Goal: Information Seeking & Learning: Learn about a topic

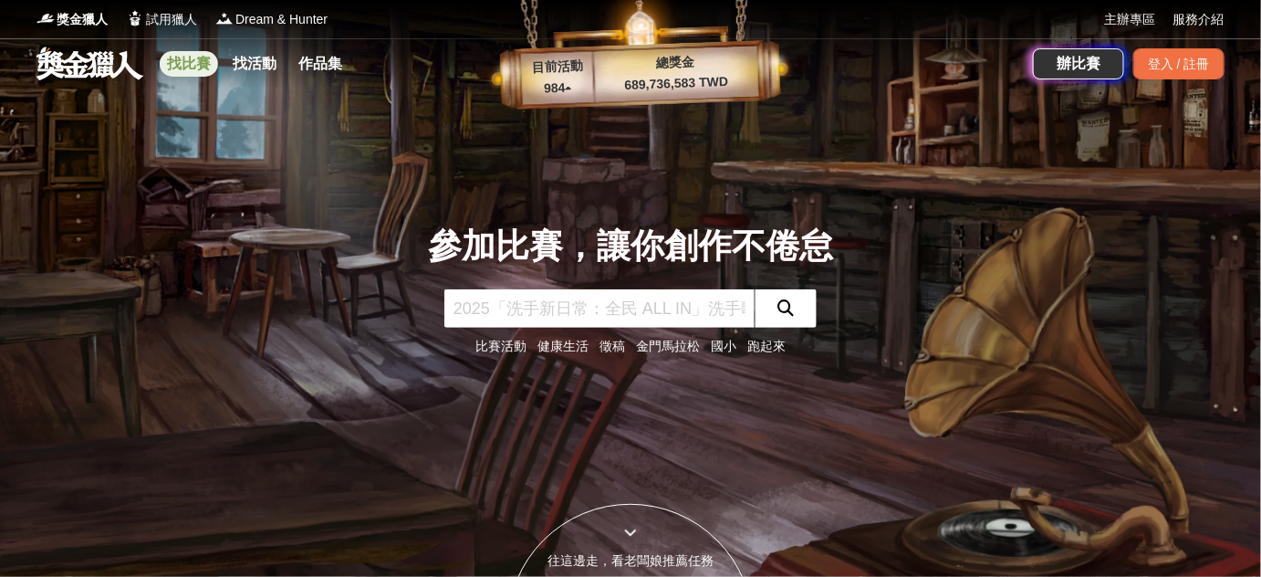
click at [186, 57] on link "找比賽" at bounding box center [189, 64] width 58 height 26
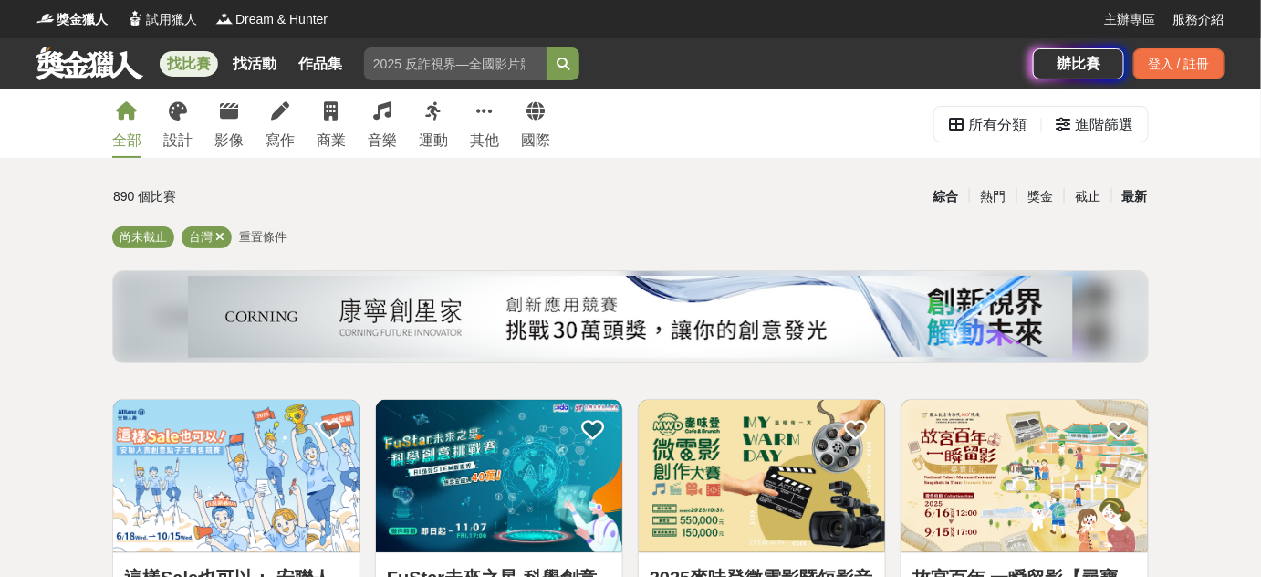
click at [1137, 195] on div "最新" at bounding box center [1135, 197] width 47 height 32
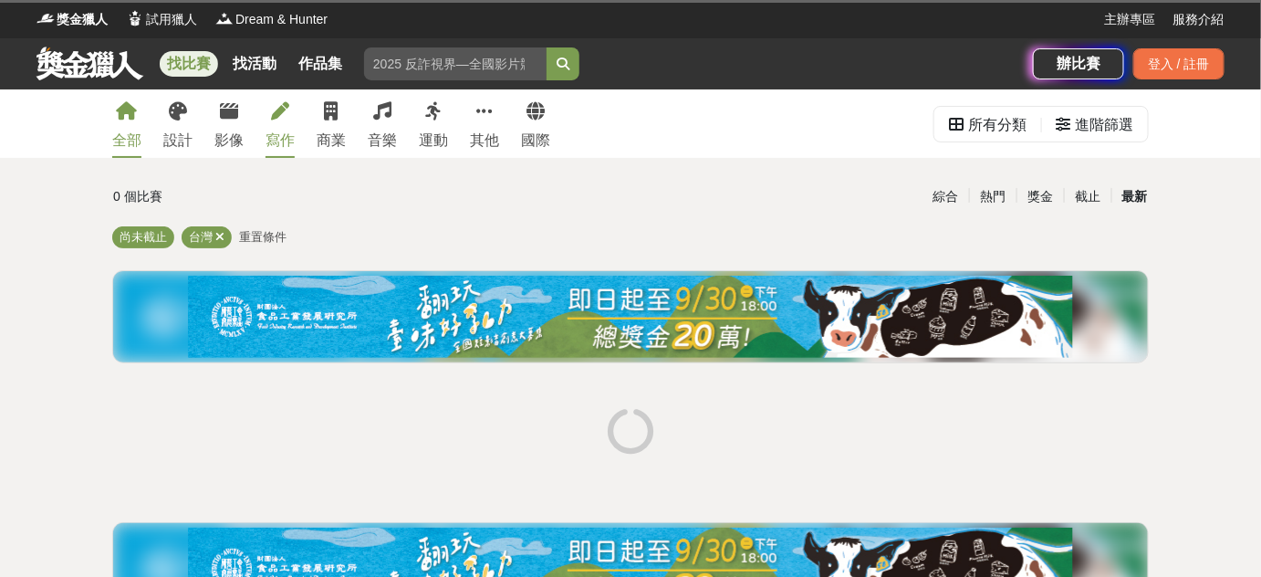
click at [277, 143] on div "寫作" at bounding box center [280, 141] width 29 height 22
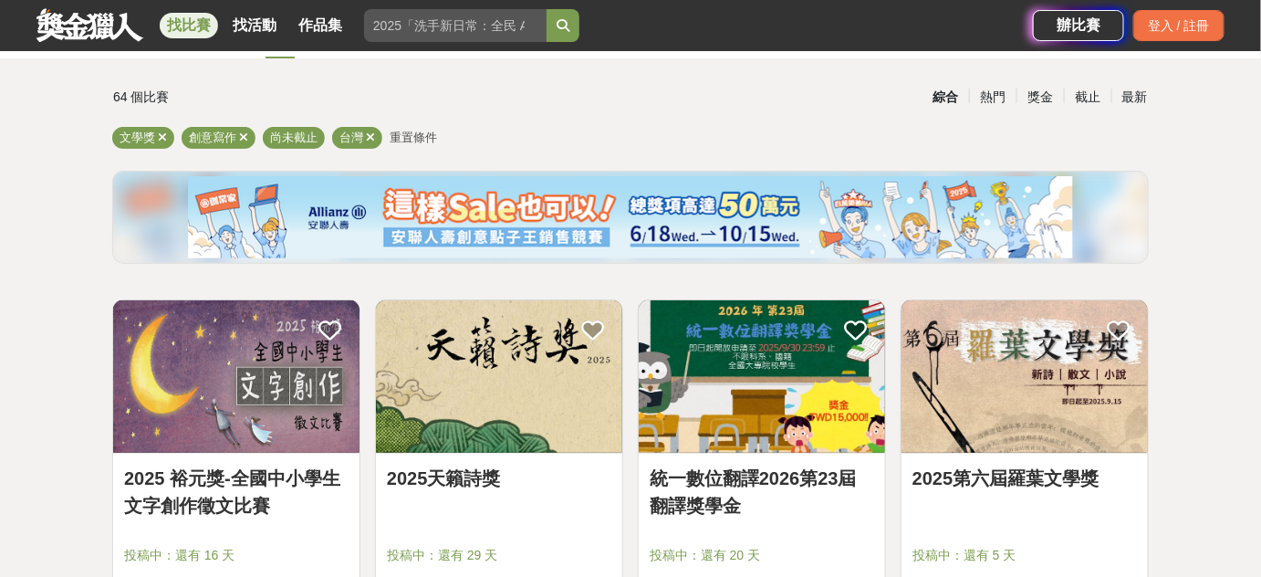
scroll to position [103, 0]
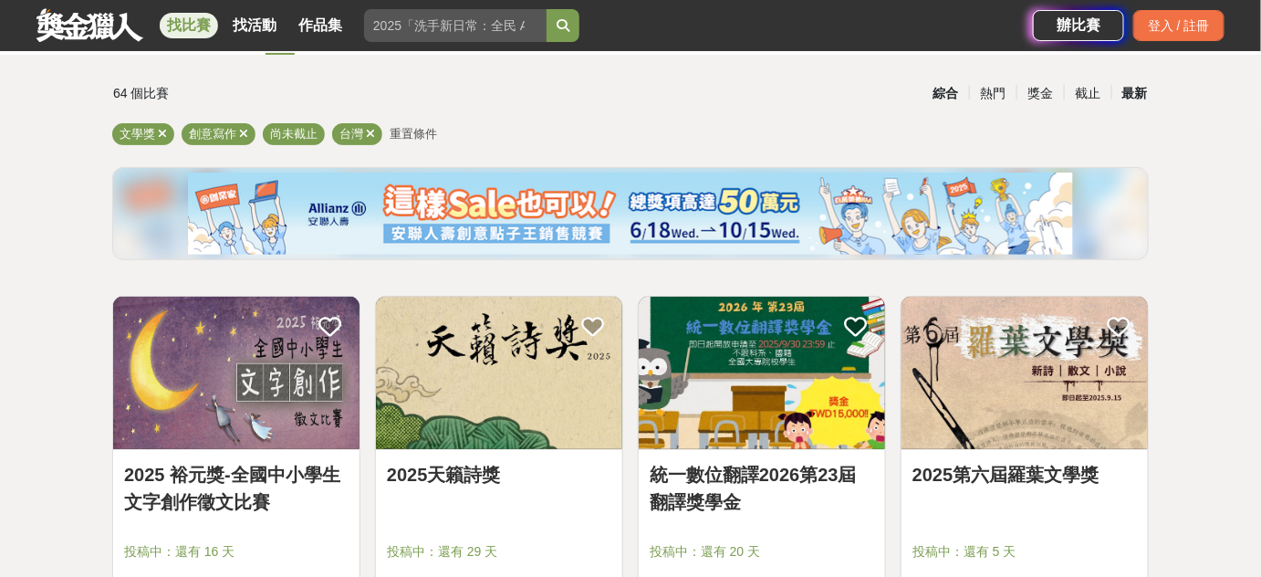
click at [1139, 92] on div "最新" at bounding box center [1135, 94] width 47 height 32
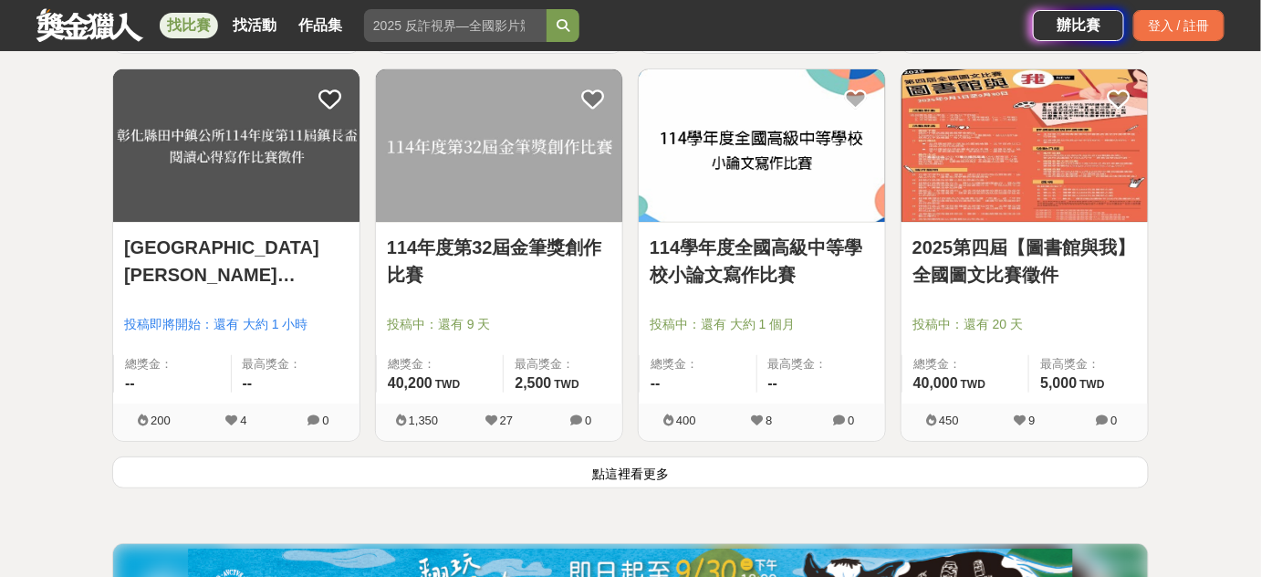
scroll to position [2249, 0]
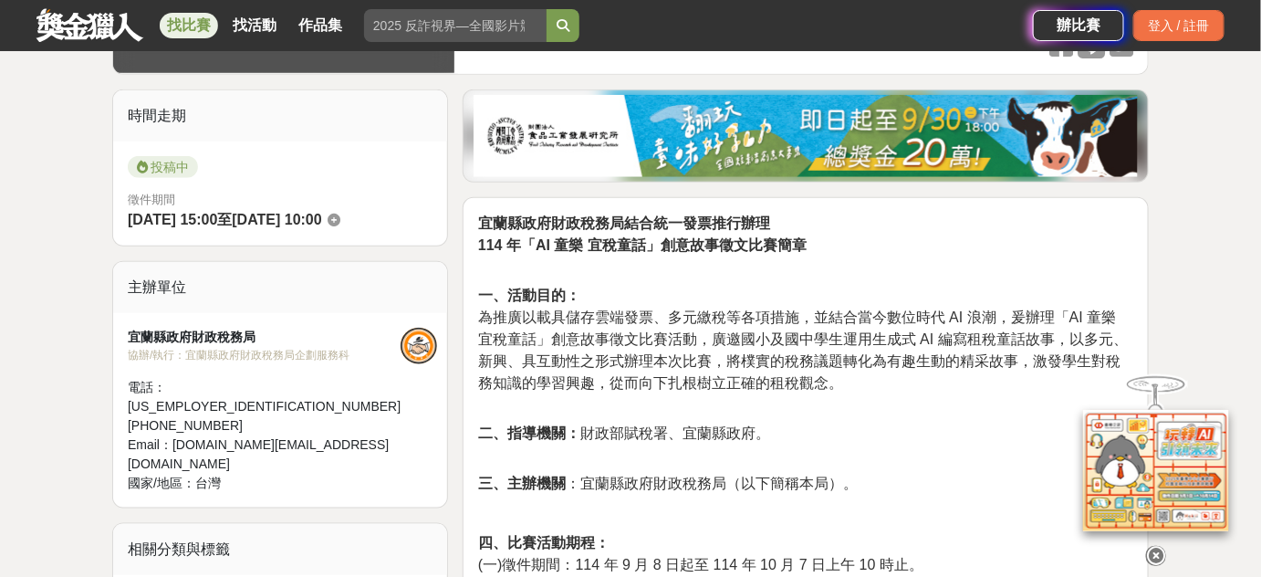
scroll to position [591, 0]
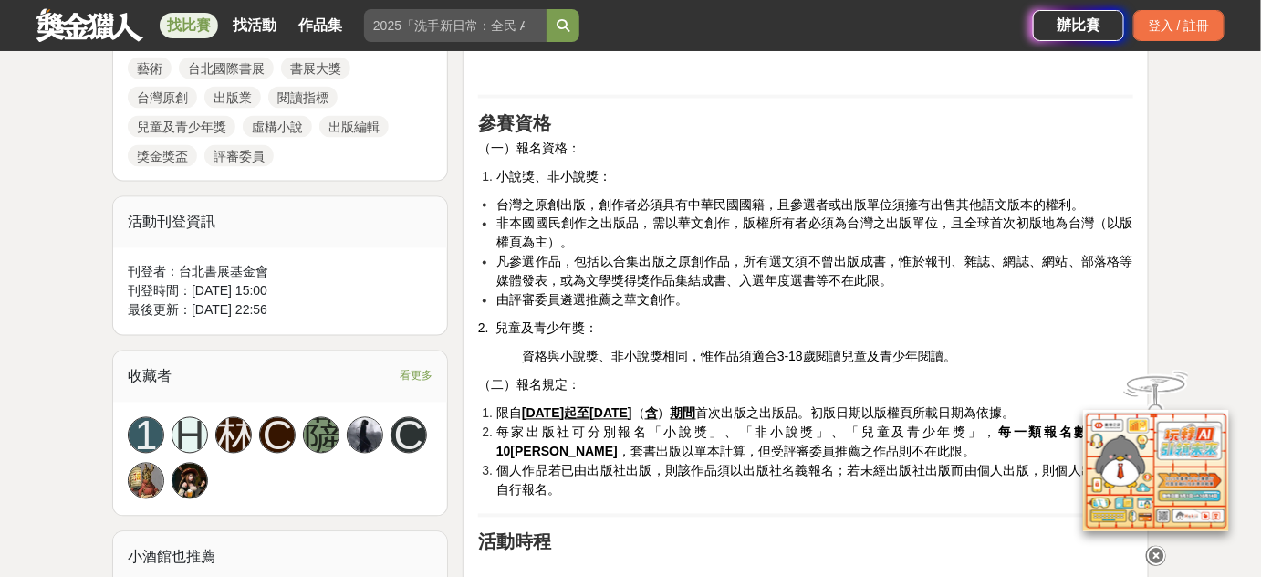
scroll to position [956, 0]
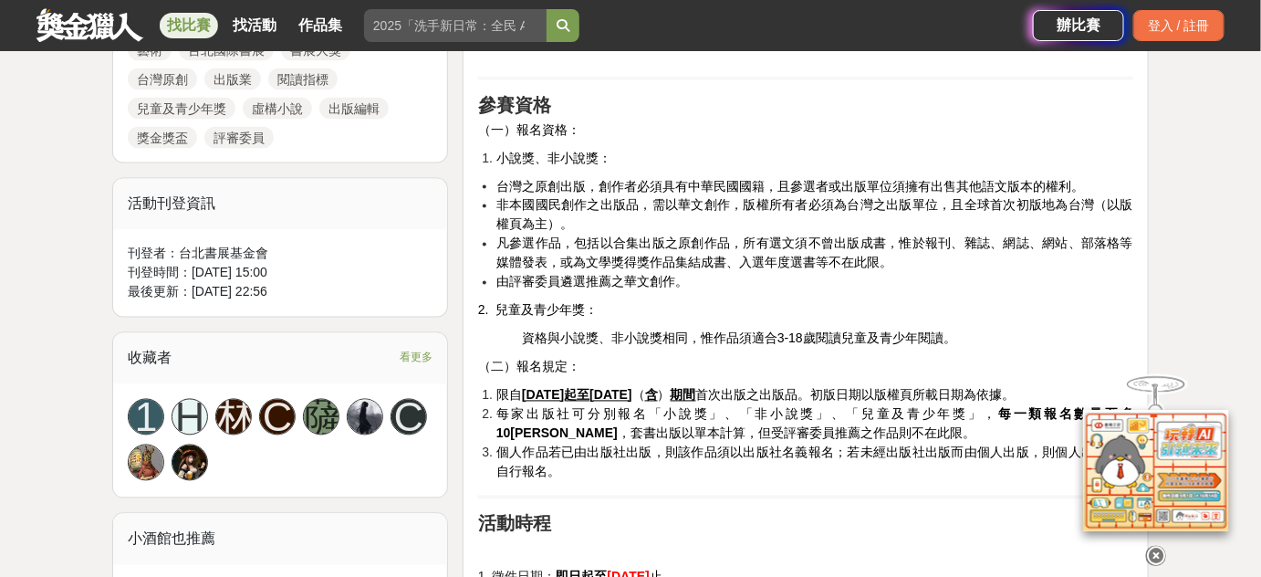
click at [1157, 553] on icon at bounding box center [1156, 556] width 20 height 20
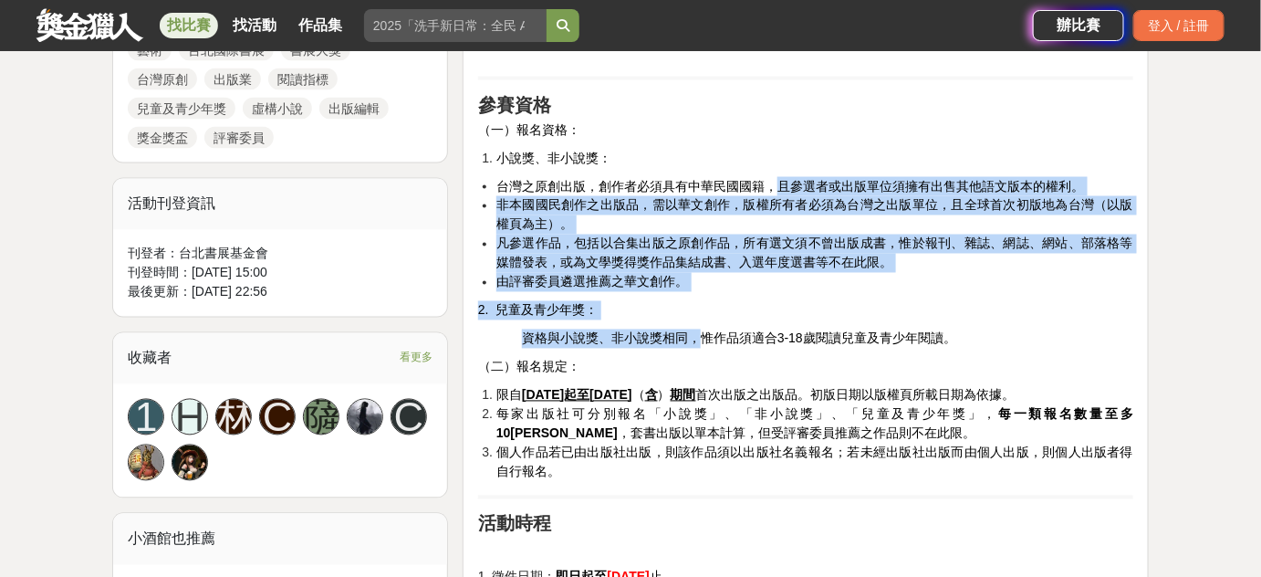
drag, startPoint x: 783, startPoint y: 184, endPoint x: 705, endPoint y: 336, distance: 170.6
click at [705, 336] on span "資格與小說獎、非小說獎相同，惟作品須適合3-18歲閱讀兒童及青少年閱讀。" at bounding box center [739, 338] width 434 height 15
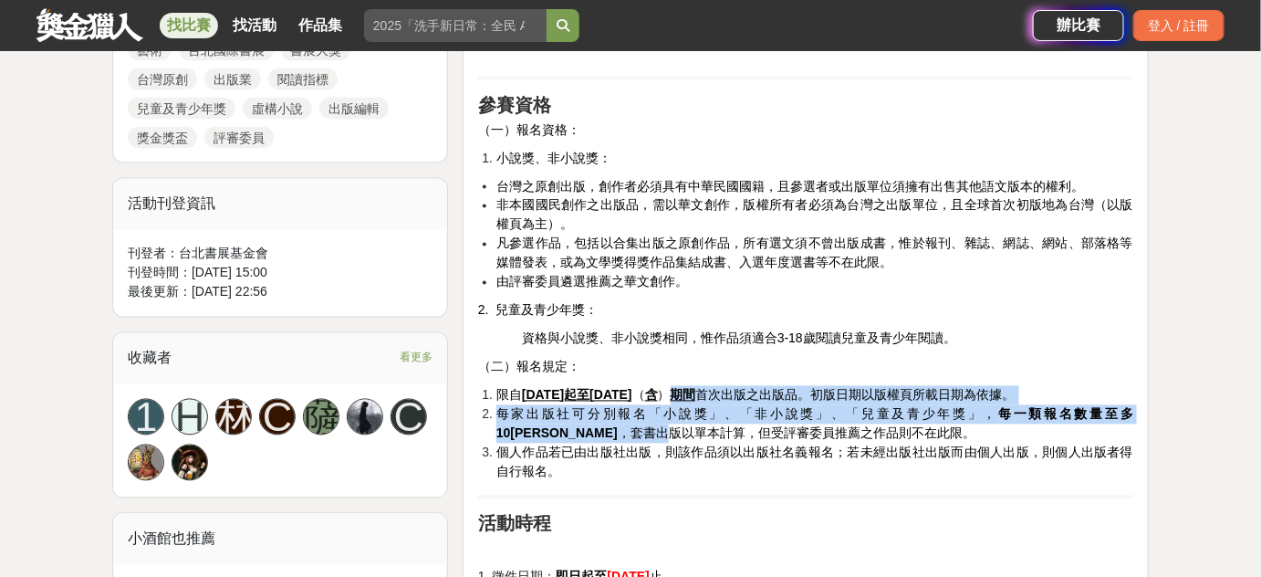
drag, startPoint x: 767, startPoint y: 400, endPoint x: 1085, endPoint y: 413, distance: 317.9
click at [1085, 413] on ol "限自 2024年10月1日起至2025年9月30日 （ 含 ） 期間 首次出版之出版品。初版日期以版權頁所載日期為依據。 每家出版社可分別報名「小說獎」、「非…" at bounding box center [805, 434] width 655 height 96
click at [1085, 413] on span "每家出版社可分別報名「小說獎」、「非小說獎」、「兒童及青少年獎」， 每一類報名數量至多10本 ，套書出版以單本計算，但受評審委員推薦之作品則不在此限。" at bounding box center [814, 424] width 637 height 34
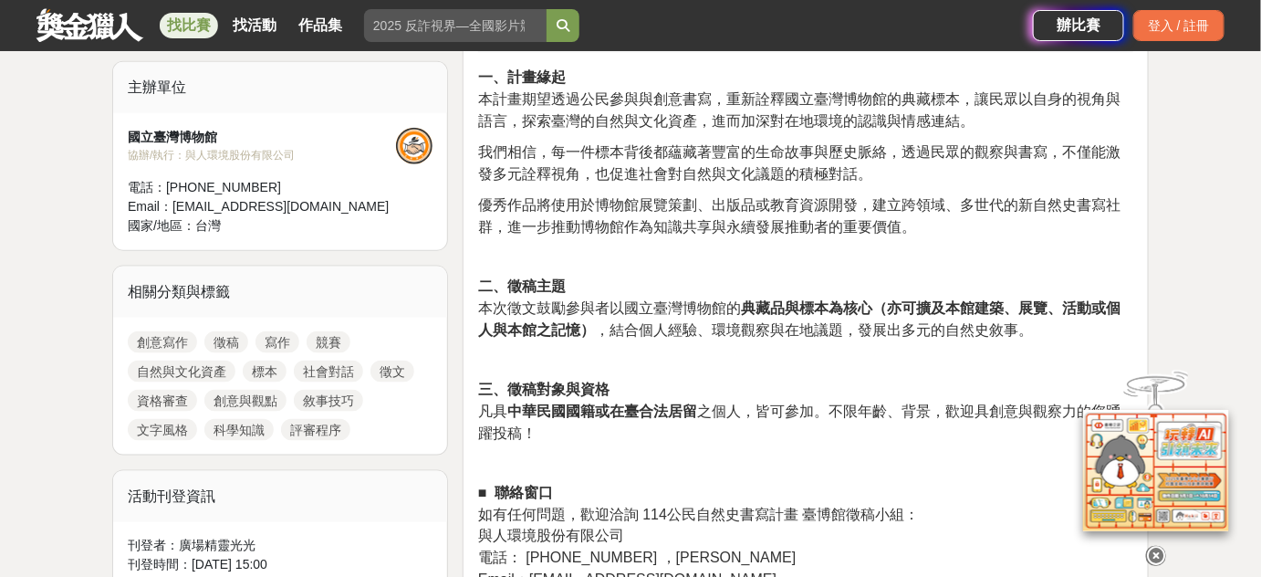
scroll to position [621, 0]
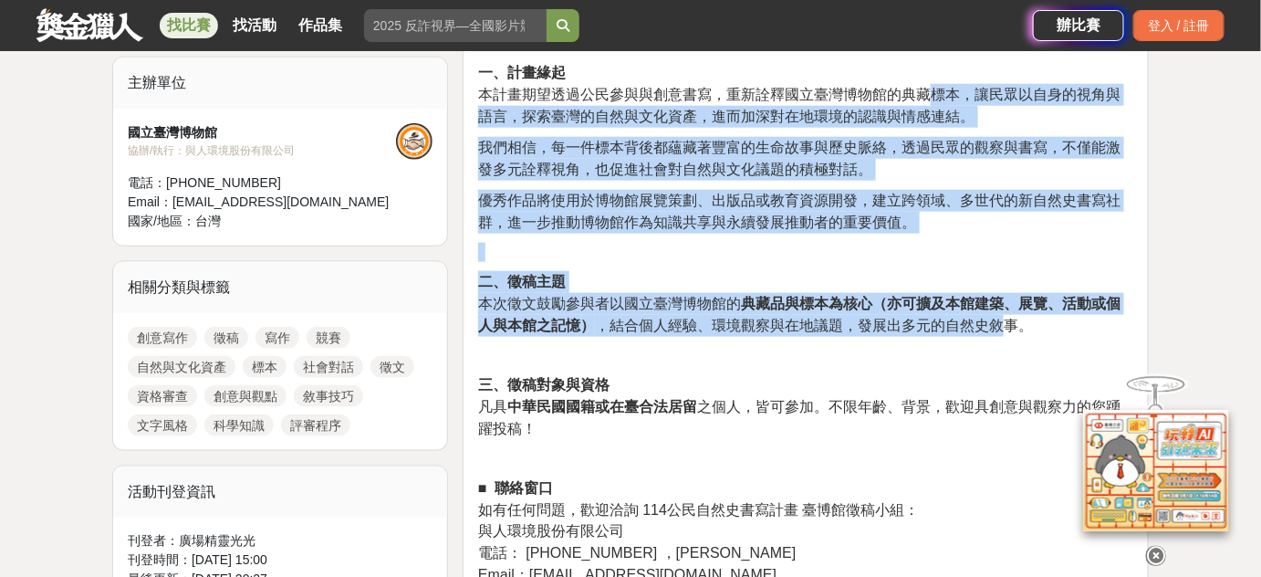
drag, startPoint x: 934, startPoint y: 90, endPoint x: 997, endPoint y: 313, distance: 231.7
click at [997, 313] on span "本次徵文鼓勵參與者以國立臺灣博物館的 典藏品與標本為核心（亦可擴及本館建築、展覽、活動或個人與本館之記憶） ，結合個人經驗、環境觀察與在地議題，發展出多元的自…" at bounding box center [799, 314] width 642 height 37
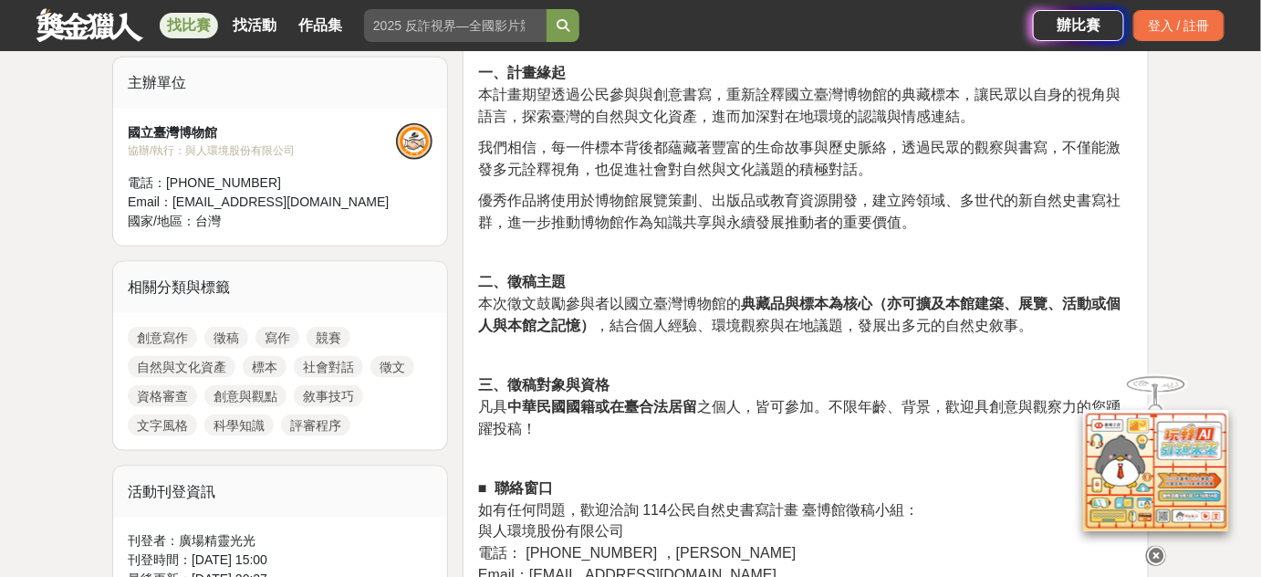
click at [1158, 551] on icon at bounding box center [1156, 555] width 20 height 20
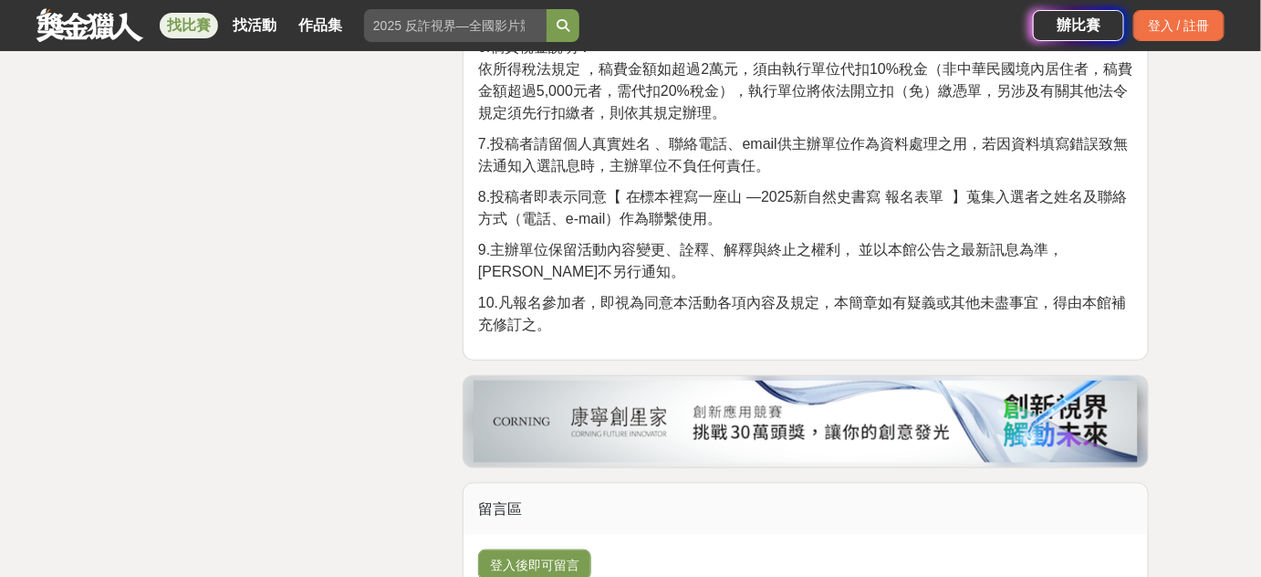
scroll to position [2764, 0]
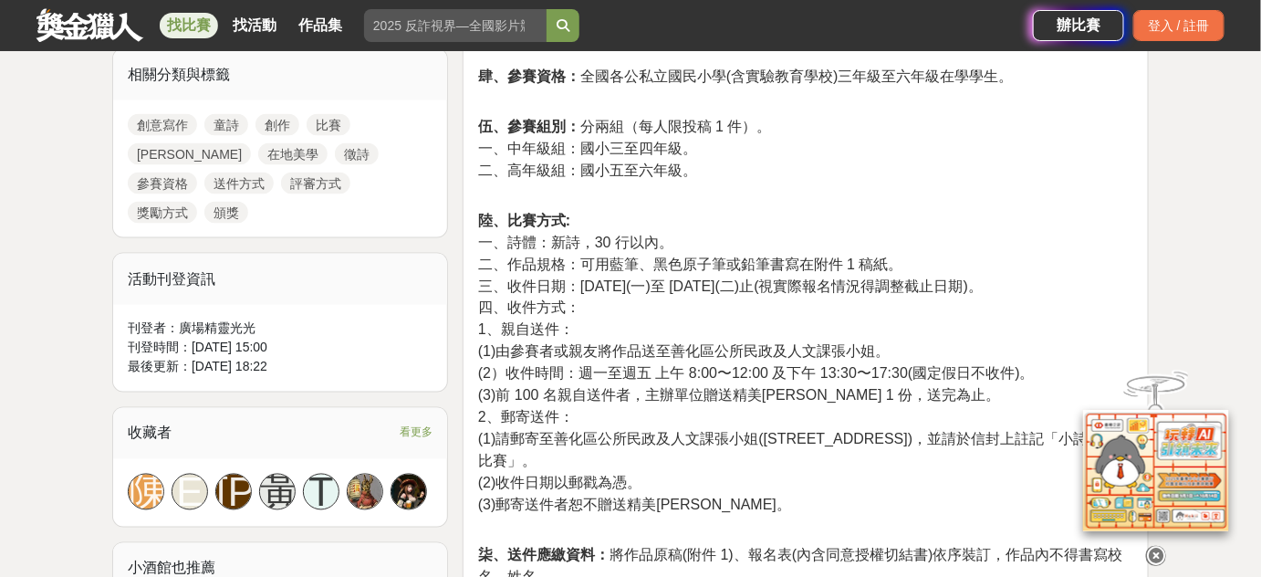
scroll to position [810, 0]
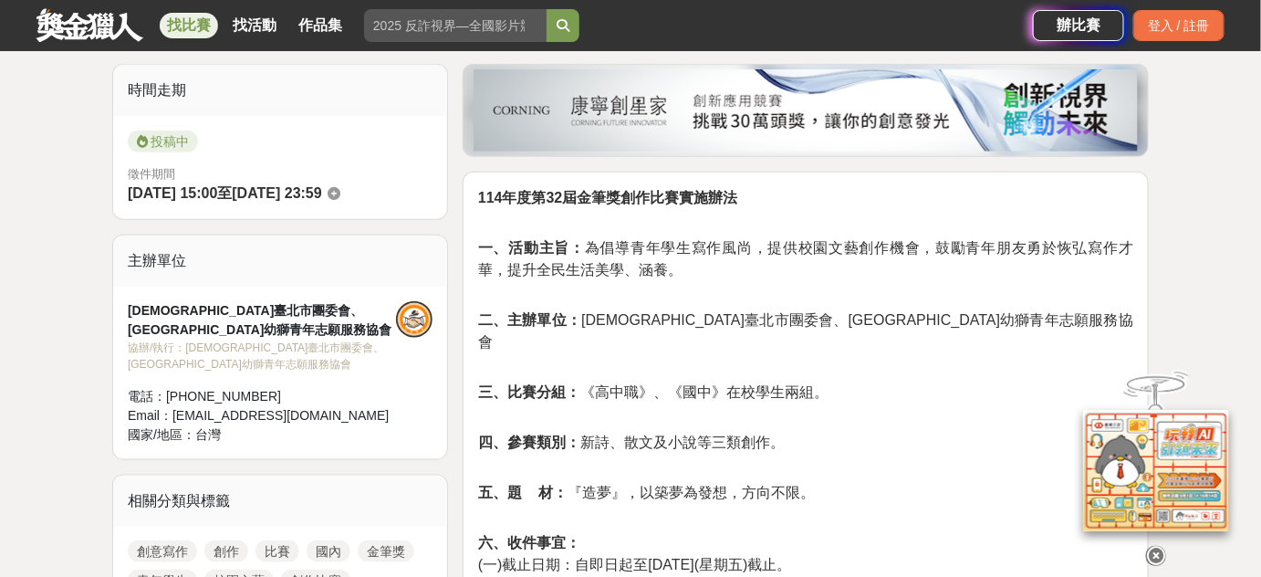
scroll to position [548, 0]
